Goal: Information Seeking & Learning: Learn about a topic

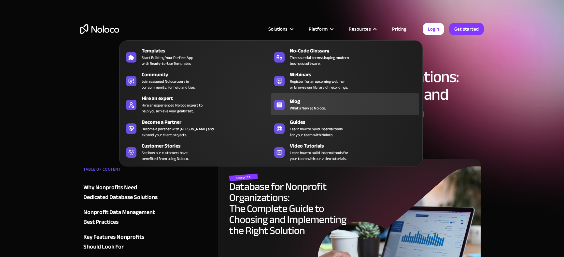
click at [299, 108] on span "What's New at Noloco." at bounding box center [308, 108] width 36 height 6
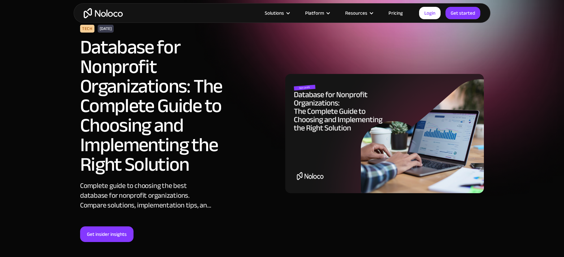
scroll to position [49, 0]
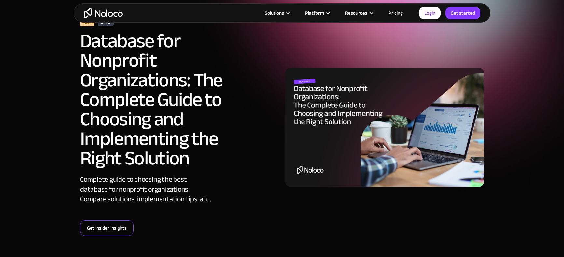
click at [112, 220] on link "Get insider insights" at bounding box center [106, 228] width 53 height 16
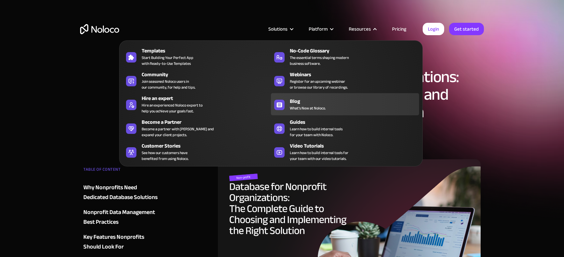
click at [309, 102] on div "Blog" at bounding box center [356, 101] width 132 height 8
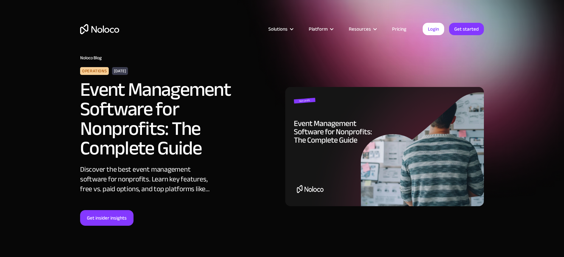
click at [195, 89] on h2 "Event Management Software for Nonprofits: The Complete Guide" at bounding box center [169, 119] width 179 height 78
click at [317, 125] on img at bounding box center [384, 146] width 199 height 119
click at [109, 222] on link "Get insider insights" at bounding box center [106, 218] width 53 height 16
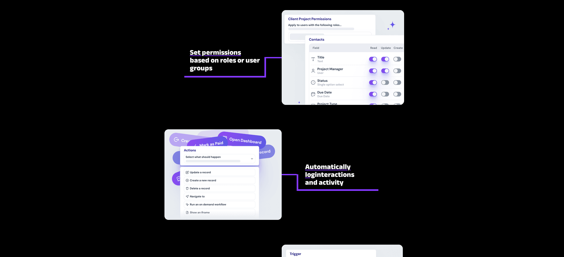
click at [266, 94] on div at bounding box center [282, 250] width 306 height 1260
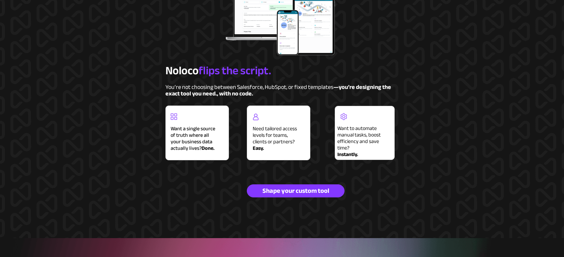
scroll to position [511, 0]
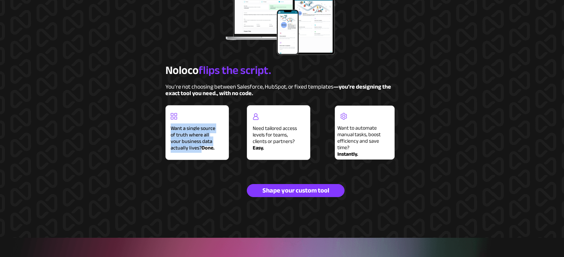
drag, startPoint x: 171, startPoint y: 128, endPoint x: 183, endPoint y: 147, distance: 21.8
click at [183, 147] on span "Want a single source of truth where all your business data actually lives?" at bounding box center [193, 137] width 45 height 29
copy span "Want a single source of truth where all your business data actually lives?"
click at [222, 151] on div at bounding box center [197, 133] width 63 height 54
drag, startPoint x: 253, startPoint y: 128, endPoint x: 298, endPoint y: 143, distance: 47.1
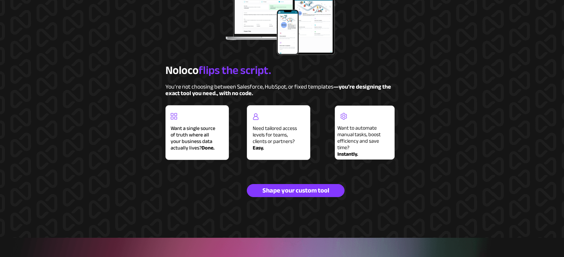
click at [298, 143] on h2 "Need tailored access levels for teams, clients or partners? Easy." at bounding box center [277, 137] width 49 height 26
copy span "Need tailored access levels for teams, clients or partners?"
click at [338, 150] on span "Instantly." at bounding box center [347, 154] width 21 height 10
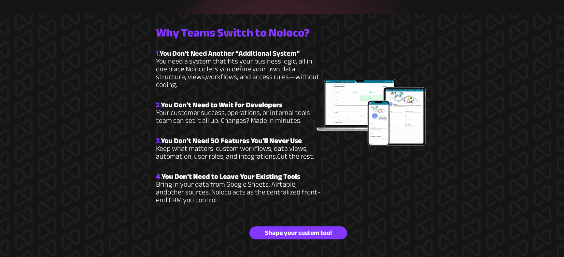
scroll to position [842, 0]
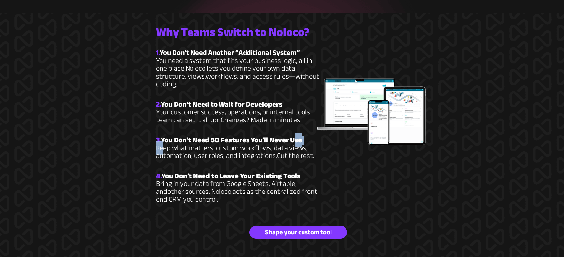
drag, startPoint x: 163, startPoint y: 133, endPoint x: 290, endPoint y: 129, distance: 127.4
click at [290, 136] on span "3. You Don’t Need 50 Features You’ll Never Use Keep what matters: custom workfl…" at bounding box center [232, 148] width 152 height 24
click at [299, 133] on strong "You Don’t Need 50 Features You’ll Never Use" at bounding box center [231, 140] width 141 height 14
drag, startPoint x: 301, startPoint y: 132, endPoint x: 164, endPoint y: 131, distance: 136.4
click at [164, 133] on strong "You Don’t Need 50 Features You’ll Never Use" at bounding box center [231, 140] width 141 height 14
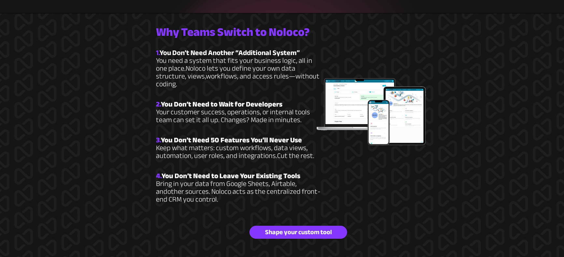
click at [164, 133] on strong "You Don’t Need 50 Features You’ll Never Use" at bounding box center [231, 140] width 141 height 14
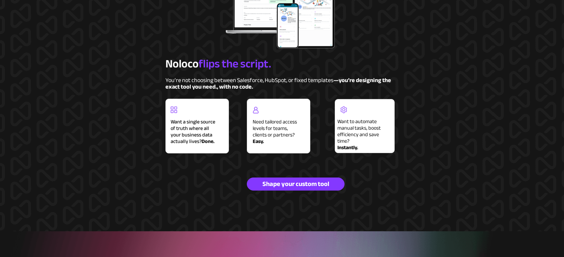
scroll to position [519, 0]
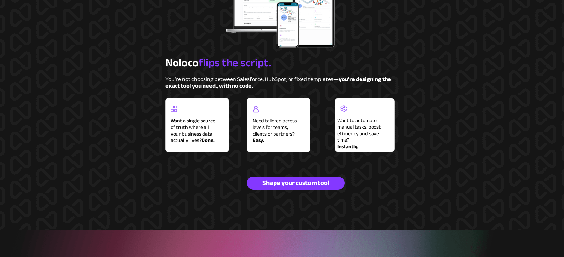
click at [245, 84] on strong "—you’re designing the exact tool you need., with no code." at bounding box center [278, 82] width 226 height 17
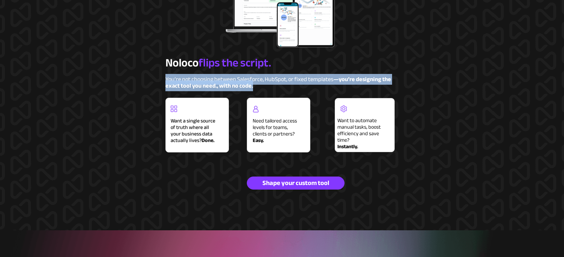
drag, startPoint x: 256, startPoint y: 85, endPoint x: 166, endPoint y: 76, distance: 90.7
click at [166, 76] on p "You’re not choosing between Salesforce, HubSpot, or fixed templates —you’re des…" at bounding box center [281, 82] width 233 height 13
click at [174, 81] on strong "—you’re designing the exact tool you need., with no code." at bounding box center [278, 82] width 226 height 17
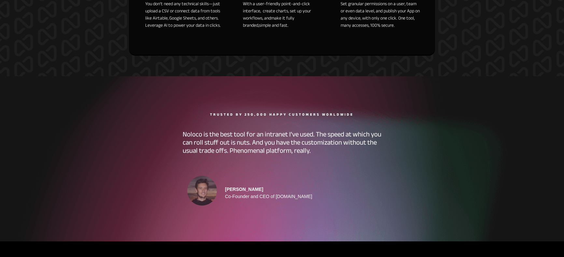
scroll to position [2596, 0]
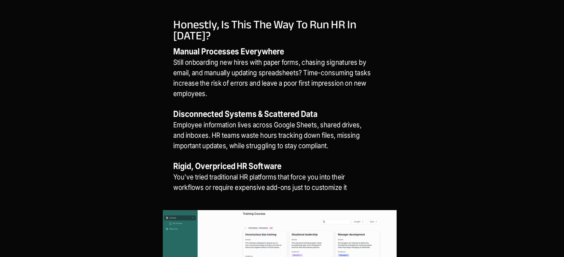
scroll to position [441, 0]
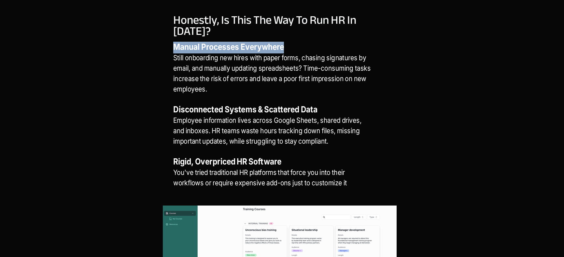
drag, startPoint x: 174, startPoint y: 47, endPoint x: 284, endPoint y: 50, distance: 109.4
click at [284, 50] on strong "Manual Processes Everywhere" at bounding box center [228, 47] width 111 height 10
copy strong "Manual Processes Everywhere"
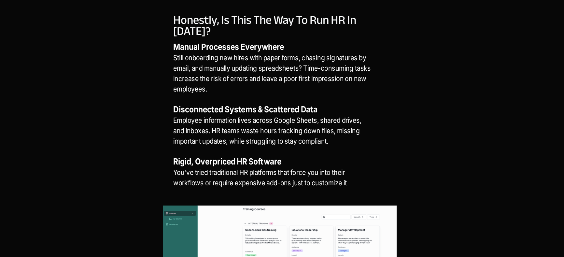
click at [276, 84] on p "Manual Processes Everywhere Still onboarding new hires with paper forms, chasin…" at bounding box center [272, 121] width 199 height 156
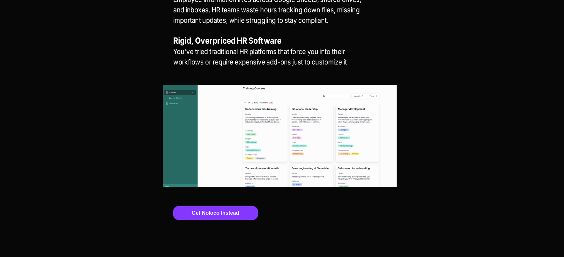
scroll to position [560, 0]
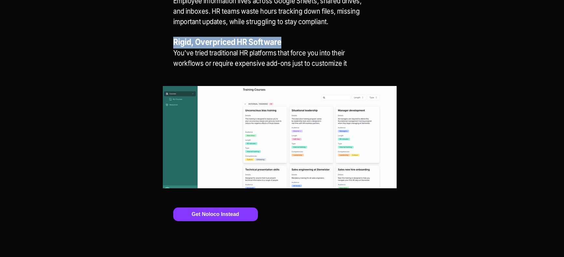
drag, startPoint x: 174, startPoint y: 42, endPoint x: 282, endPoint y: 43, distance: 107.5
click at [281, 43] on strong "Rigid, Overpriced HR Software" at bounding box center [227, 42] width 108 height 10
copy strong "Rigid, Overpriced HR Software"
click at [212, 58] on p "Manual Processes Everywhere Still onboarding new hires with paper forms, chasin…" at bounding box center [272, 1] width 199 height 156
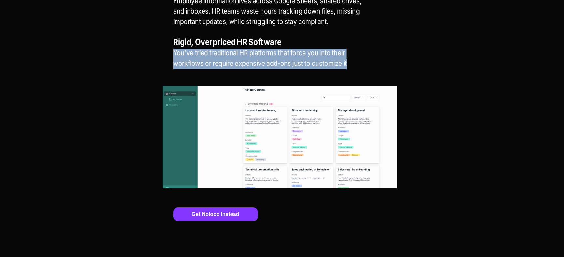
drag, startPoint x: 175, startPoint y: 53, endPoint x: 357, endPoint y: 63, distance: 182.3
click at [357, 63] on p "Manual Processes Everywhere Still onboarding new hires with paper forms, chasin…" at bounding box center [272, 1] width 199 height 156
copy span "You've tried traditional HR platforms that force you into their workflows or re…"
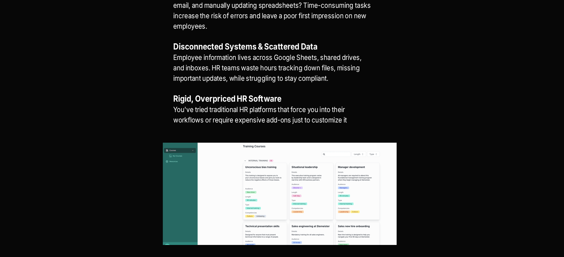
click at [244, 78] on span "Employee information lives across Google Sheets, shared drives, and inboxes. HR…" at bounding box center [267, 67] width 188 height 29
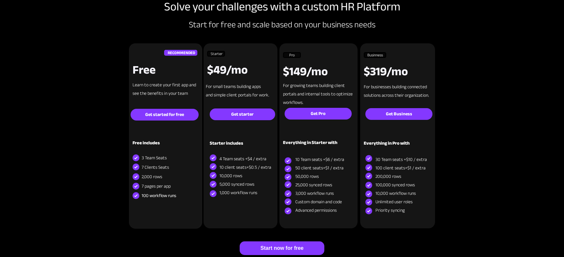
scroll to position [1617, 0]
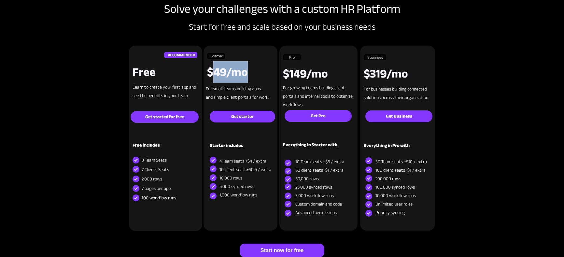
drag, startPoint x: 210, startPoint y: 72, endPoint x: 252, endPoint y: 73, distance: 41.7
click at [252, 73] on p "$49/mo" at bounding box center [248, 74] width 83 height 7
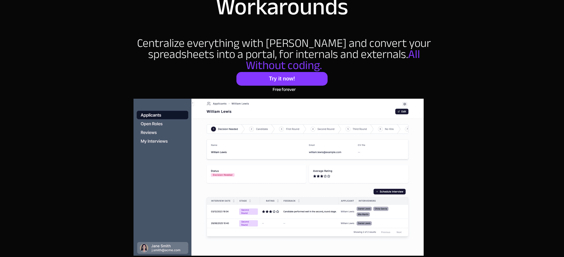
scroll to position [0, 0]
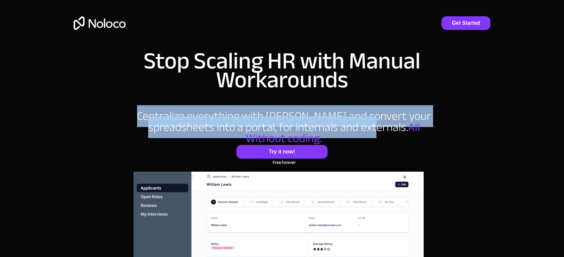
drag, startPoint x: 129, startPoint y: 117, endPoint x: 332, endPoint y: 130, distance: 203.3
click at [332, 130] on span "Centralize everything with Noloco and convert your spreadsheets into a portal, …" at bounding box center [284, 121] width 294 height 33
copy span "Centralize everything with Noloco and convert your spreadsheets into a portal, …"
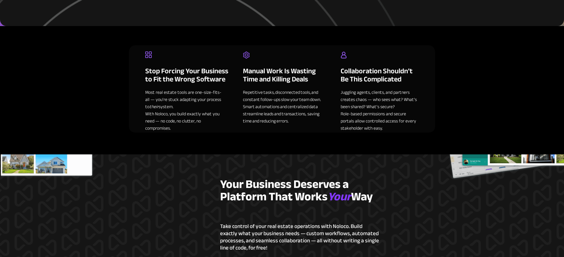
scroll to position [319, 0]
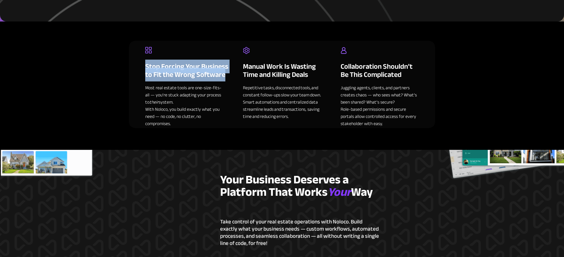
drag, startPoint x: 145, startPoint y: 65, endPoint x: 226, endPoint y: 75, distance: 81.3
click at [226, 75] on h2 "Stop Forcing Your Business to Fit the Wrong Software" at bounding box center [186, 70] width 83 height 16
copy span "Stop Forcing Your Business to Fit the Wrong Software"
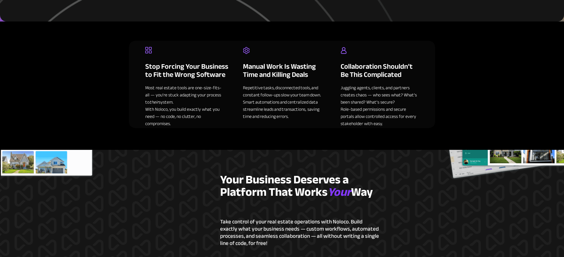
click at [208, 90] on span "Most real estate tools are one-size-fits-all — you’re stuck adapting your proce…" at bounding box center [183, 94] width 76 height 23
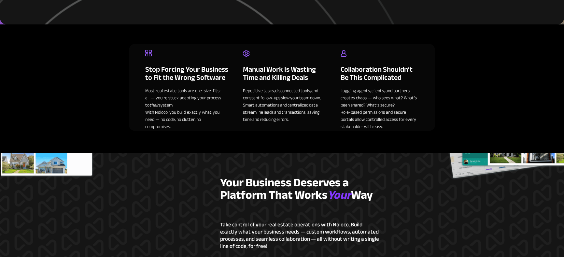
scroll to position [316, 0]
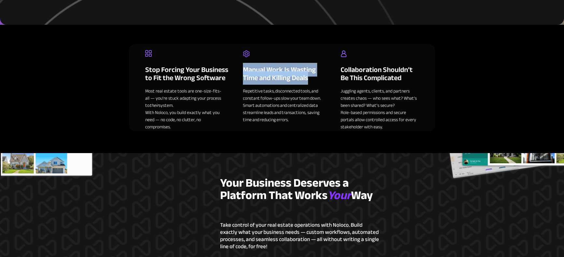
drag, startPoint x: 244, startPoint y: 69, endPoint x: 311, endPoint y: 79, distance: 67.8
click at [311, 79] on h2 "Manual Work Is Wasting Time and Killing Deals" at bounding box center [283, 73] width 80 height 16
copy span "Manual Work Is Wasting Time and Killing Deals"
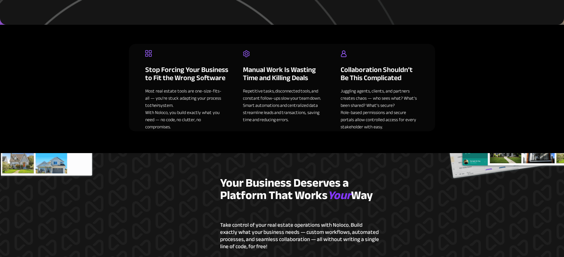
click at [350, 77] on span "Collaboration Shouldn’t Be This Complicated" at bounding box center [377, 74] width 72 height 22
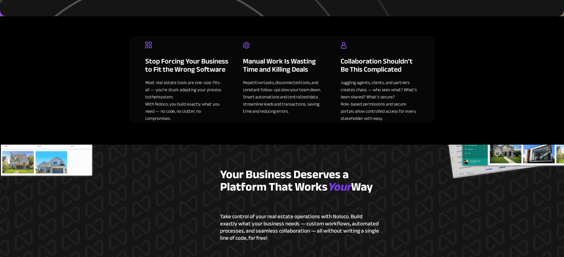
scroll to position [327, 0]
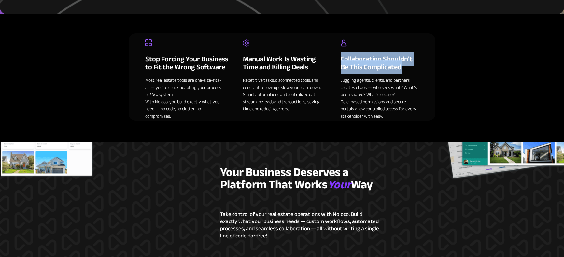
drag, startPoint x: 342, startPoint y: 57, endPoint x: 402, endPoint y: 66, distance: 61.5
click at [402, 66] on h2 "Collaboration Shouldn’t Be This Complicated" at bounding box center [380, 63] width 78 height 16
copy span "Collaboration Shouldn’t Be This Complicated"
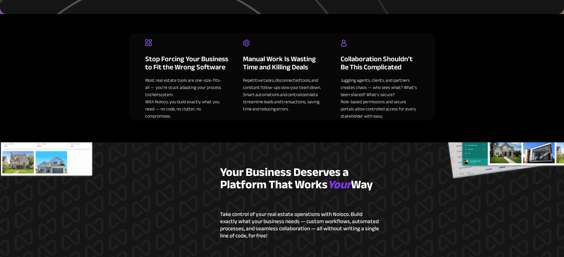
click at [352, 103] on span "Role-based permissions and secure portals allow controlled access for every sta…" at bounding box center [379, 108] width 76 height 23
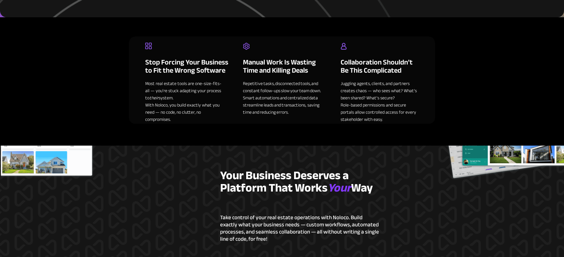
scroll to position [325, 0]
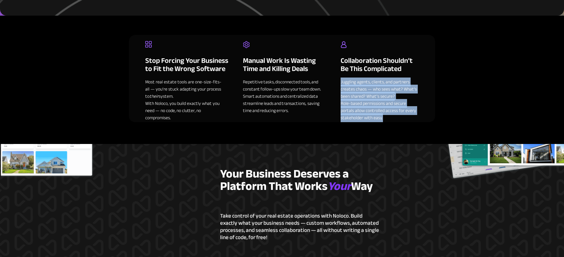
drag, startPoint x: 341, startPoint y: 83, endPoint x: 392, endPoint y: 119, distance: 62.9
click at [392, 119] on p "Juggling agents, clients, and partners creates chaos — who sees what? What’s be…" at bounding box center [380, 99] width 78 height 43
copy p "Juggling agents, clients, and partners creates chaos — who sees what? What’s be…"
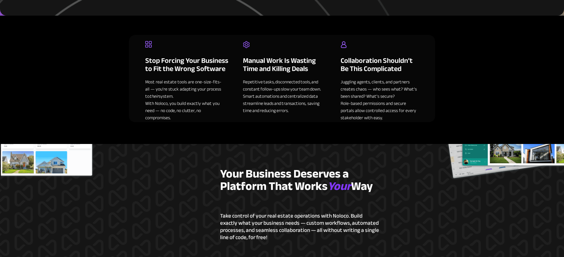
click at [252, 106] on span "Smart automations and centralized data streamline leads and transactions, savin…" at bounding box center [281, 103] width 77 height 23
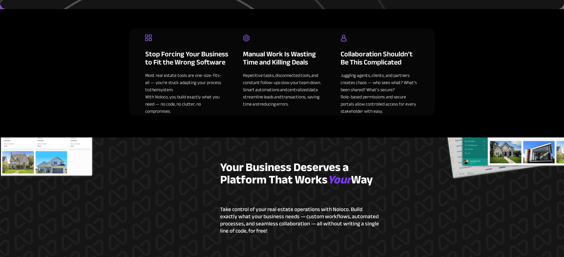
scroll to position [333, 0]
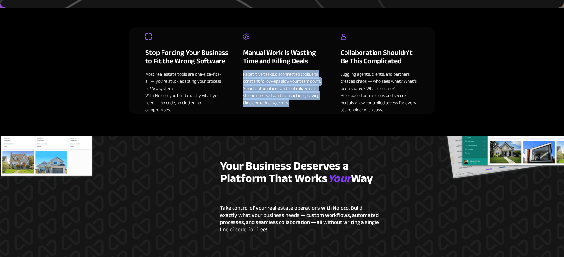
drag, startPoint x: 243, startPoint y: 74, endPoint x: 290, endPoint y: 104, distance: 55.7
click at [290, 104] on p "Repetitive tasks, disconnected tools, and constant follow-ups slow your team do…" at bounding box center [282, 88] width 78 height 36
copy p "Repetitive tasks, disconnected tools, and constant follow-ups slow your team do…"
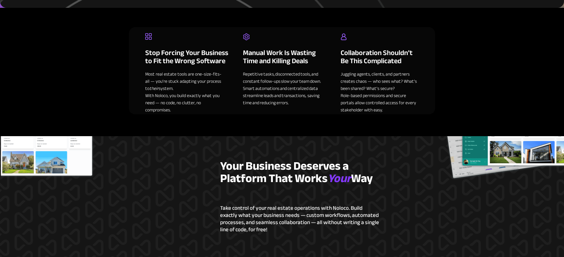
click at [242, 102] on div at bounding box center [282, 70] width 306 height 87
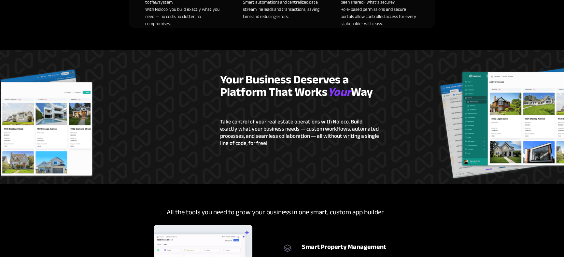
scroll to position [419, 0]
drag, startPoint x: 222, startPoint y: 77, endPoint x: 380, endPoint y: 95, distance: 159.0
click at [380, 95] on h2 "Your Business Deserves a Platform That Works Your Way" at bounding box center [302, 87] width 164 height 25
copy h2 "Your Business Deserves a Platform That Works Your Way"
click at [260, 168] on div at bounding box center [282, 116] width 306 height 134
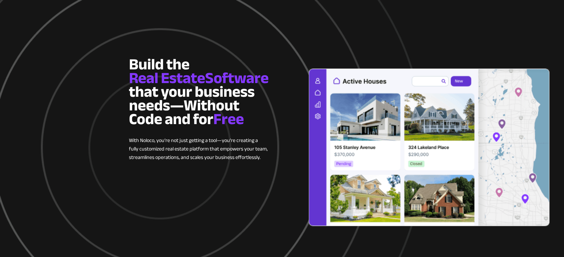
scroll to position [0, 0]
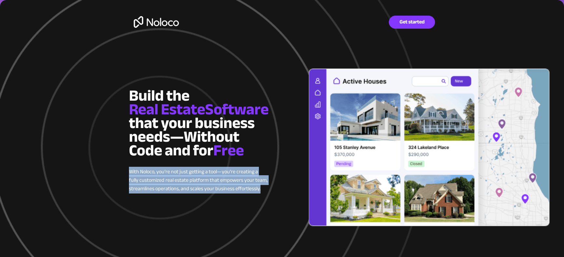
drag, startPoint x: 129, startPoint y: 170, endPoint x: 265, endPoint y: 188, distance: 137.0
click at [265, 188] on p "With Noloco, you’re not just getting a tool—you’re creating a fully customized …" at bounding box center [198, 179] width 139 height 25
copy span "With Noloco, you’re not just getting a tool—you’re creating a fully customized …"
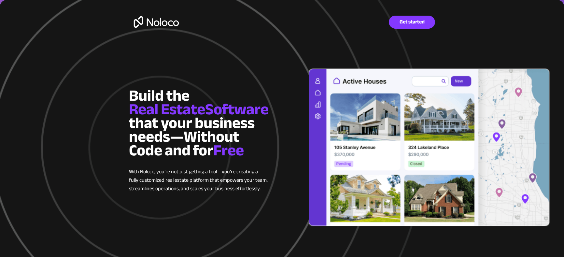
click at [269, 117] on span "Software" at bounding box center [236, 109] width 63 height 29
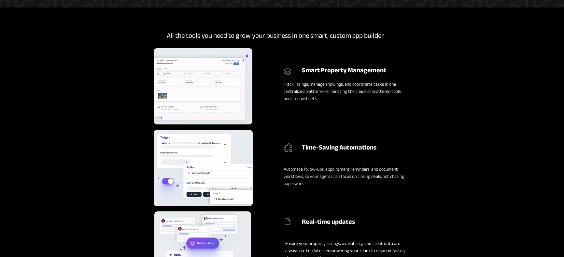
scroll to position [596, 0]
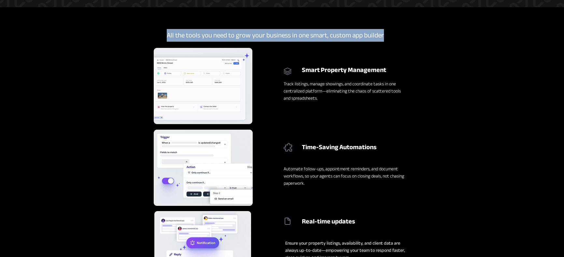
drag, startPoint x: 168, startPoint y: 35, endPoint x: 390, endPoint y: 38, distance: 222.8
click at [390, 38] on h2 "All the tools you need to grow your business in one smart, custom app builder" at bounding box center [283, 35] width 233 height 8
copy span "All the tools you need to grow your business in one smart, custom app builder"
